Goal: Navigation & Orientation: Find specific page/section

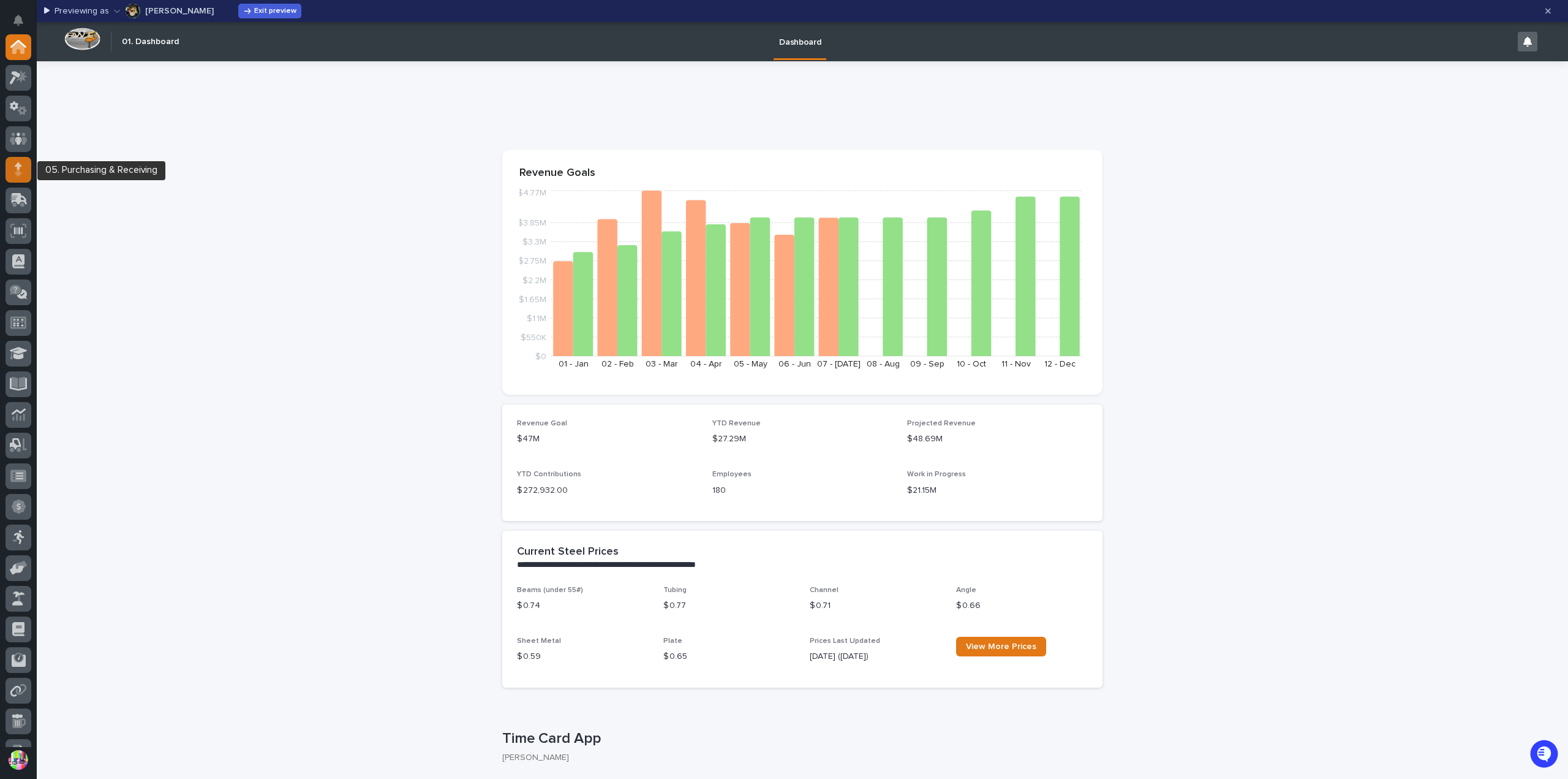
click at [22, 173] on div at bounding box center [18, 170] width 26 height 26
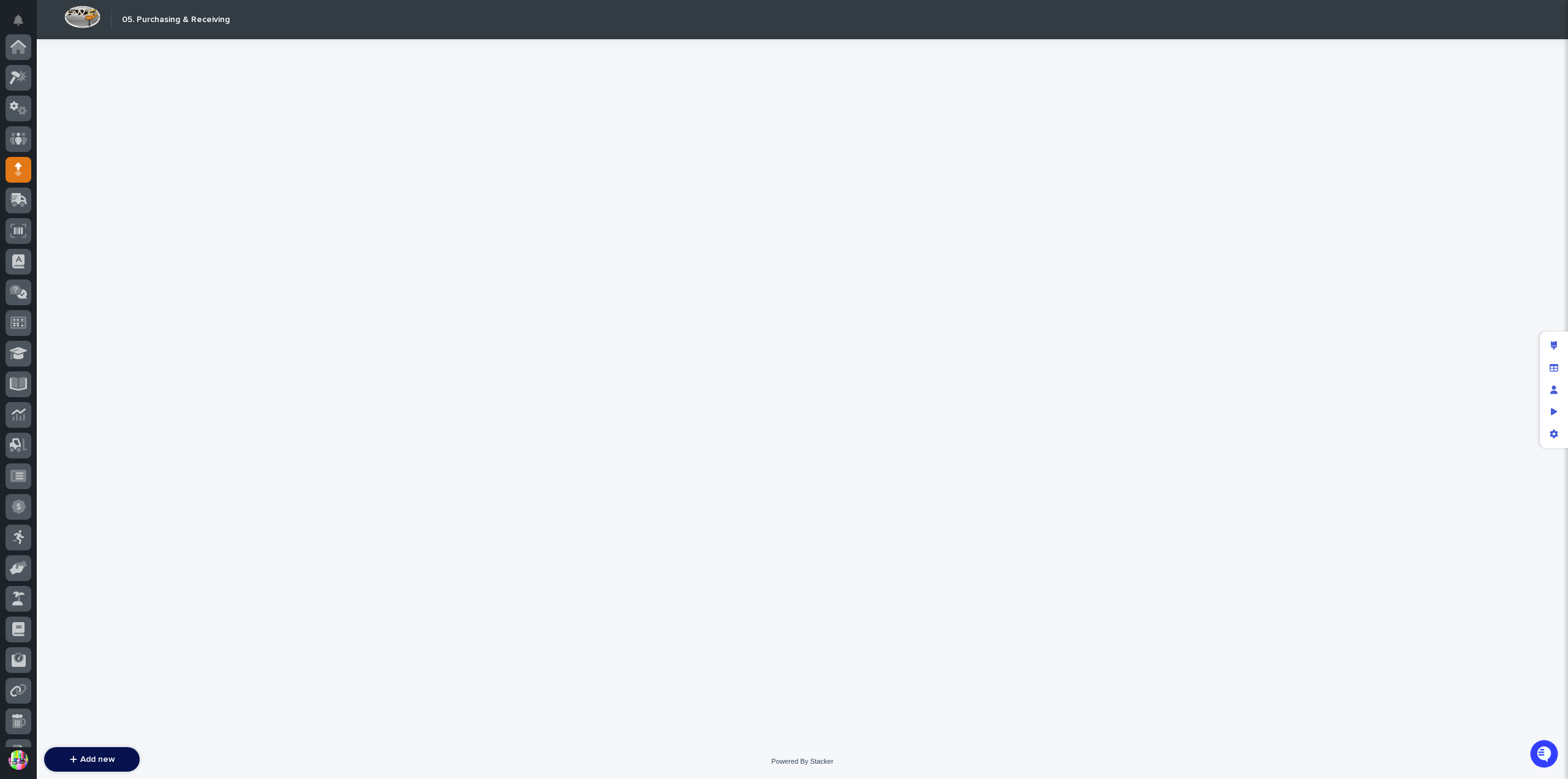
scroll to position [122, 0]
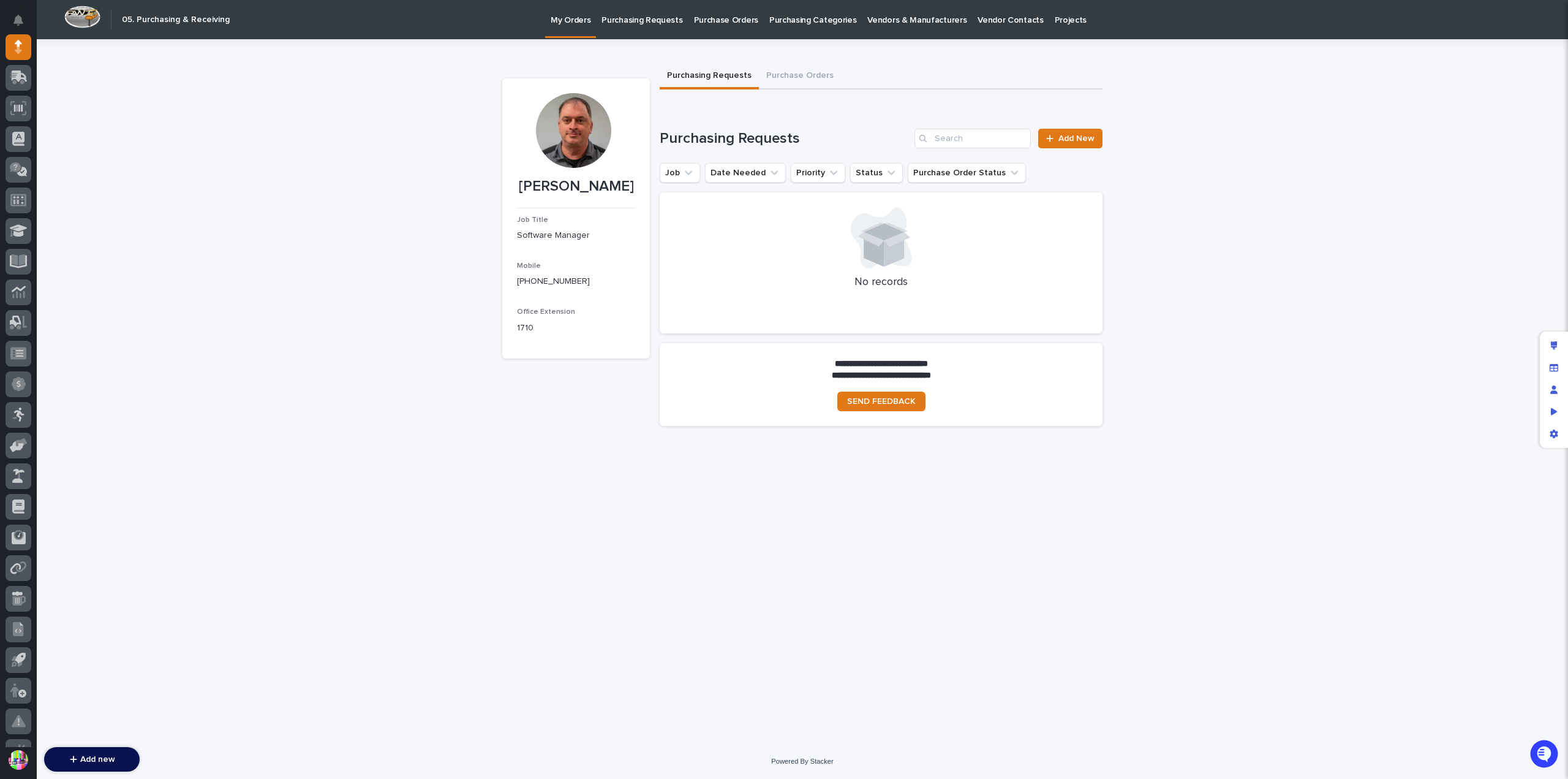
click at [737, 16] on p "Purchase Orders" at bounding box center [727, 13] width 65 height 26
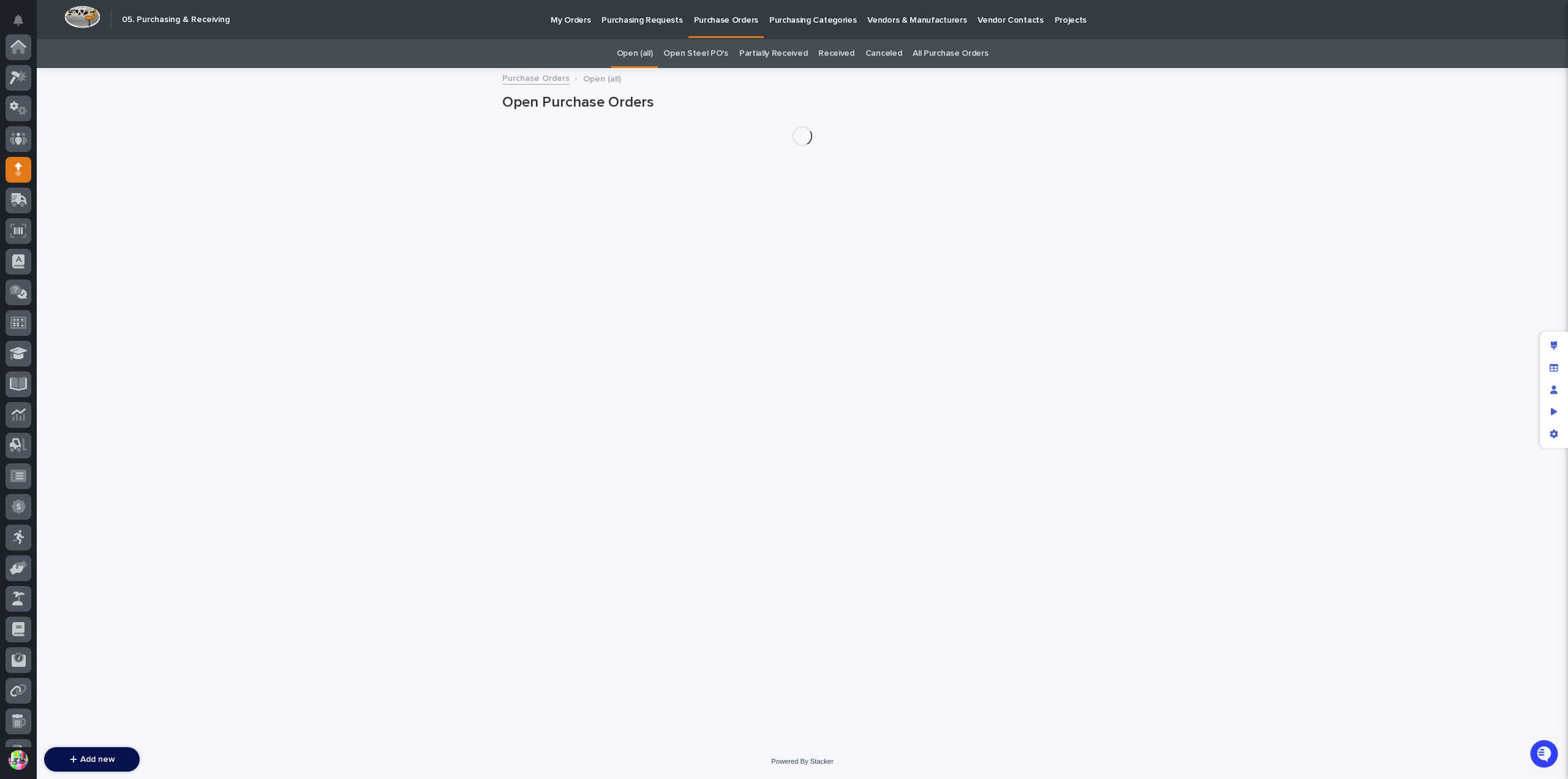
scroll to position [122, 0]
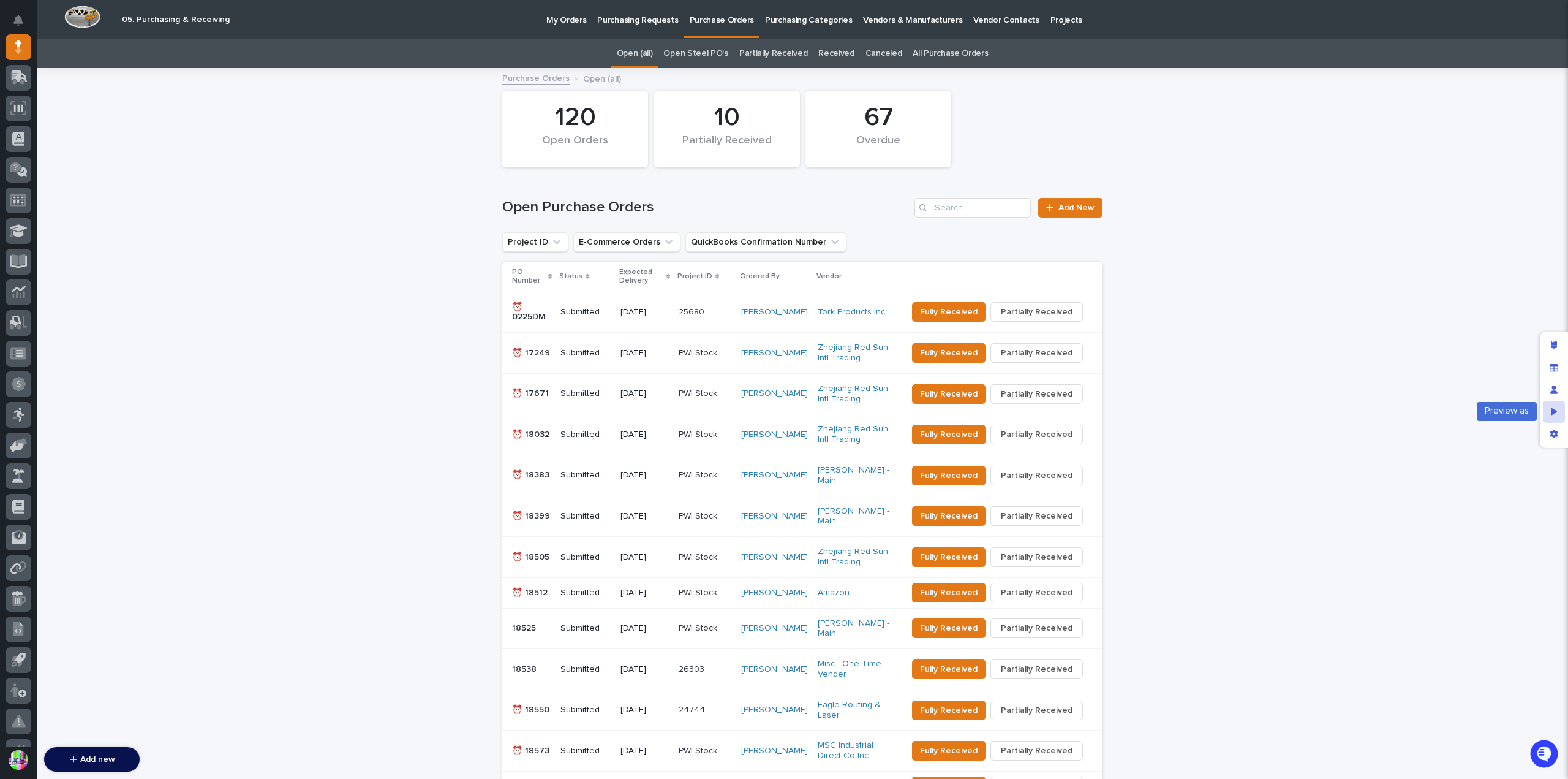
click at [1552, 414] on icon "Preview as" at bounding box center [1555, 412] width 7 height 7
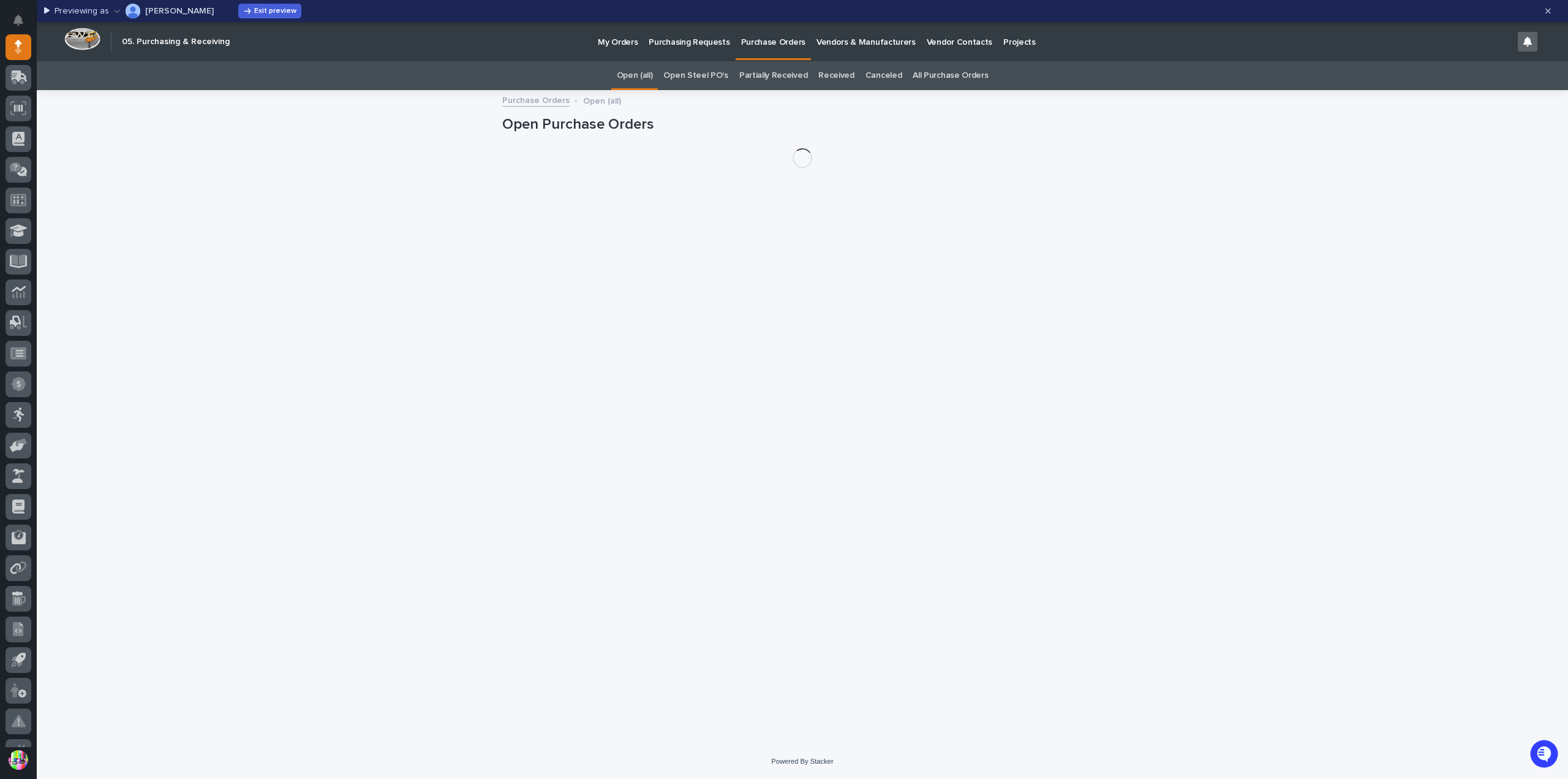
click at [189, 12] on p "[PERSON_NAME]" at bounding box center [180, 12] width 68 height 9
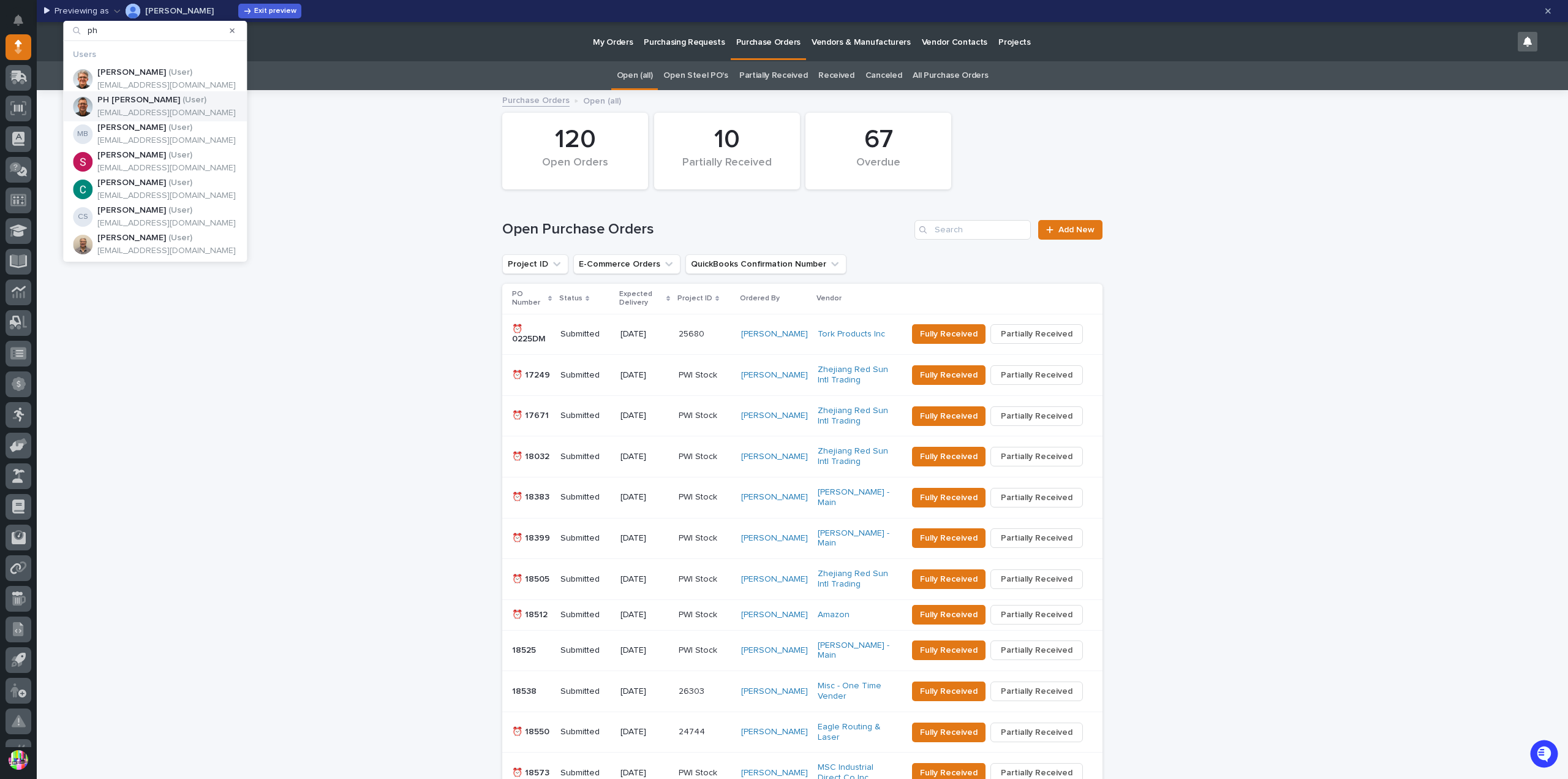
type input "ph"
click at [171, 96] on div "PH [PERSON_NAME] ( User )" at bounding box center [166, 101] width 138 height 11
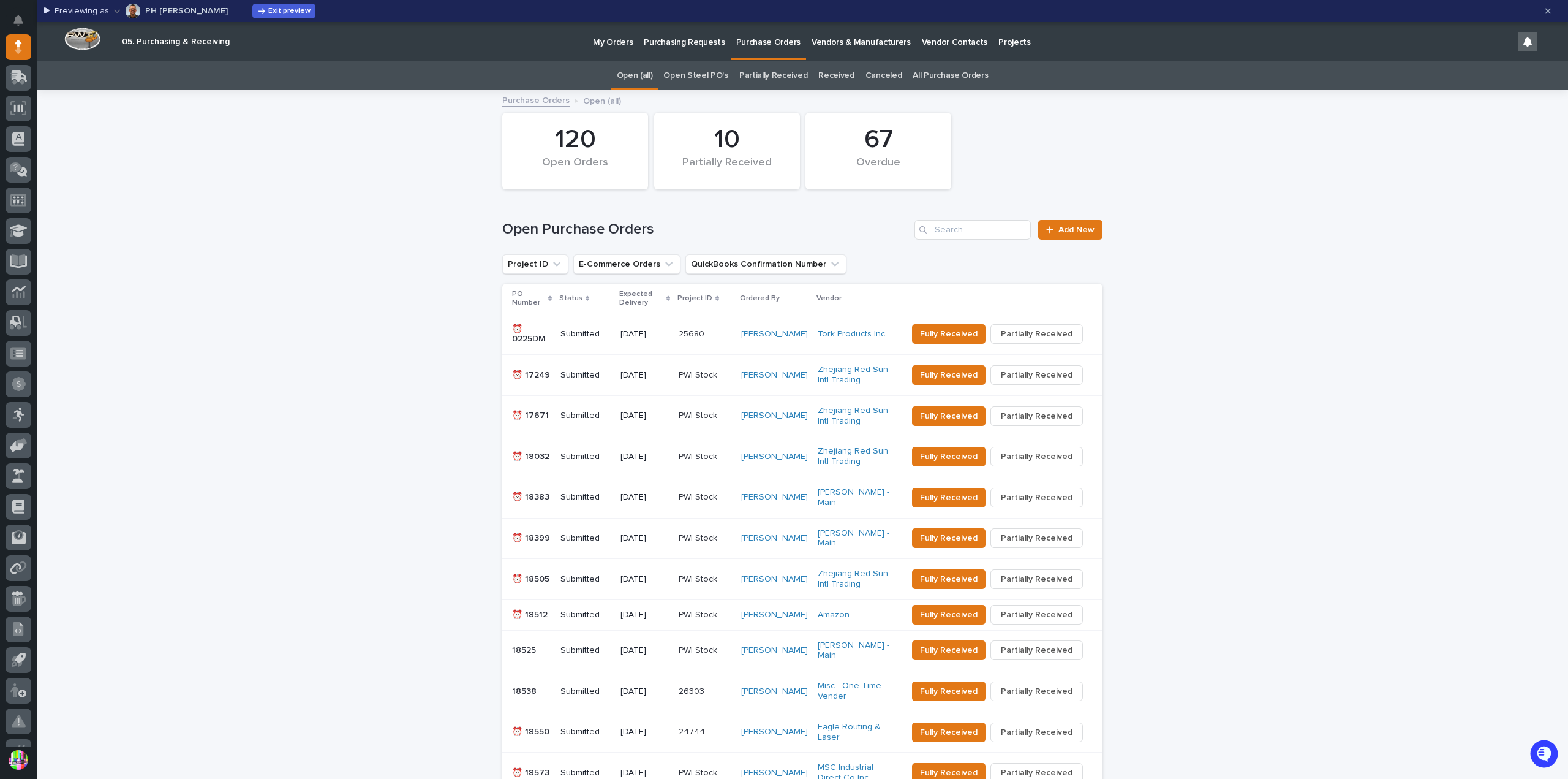
click at [612, 48] on p "My Orders" at bounding box center [612, 35] width 40 height 26
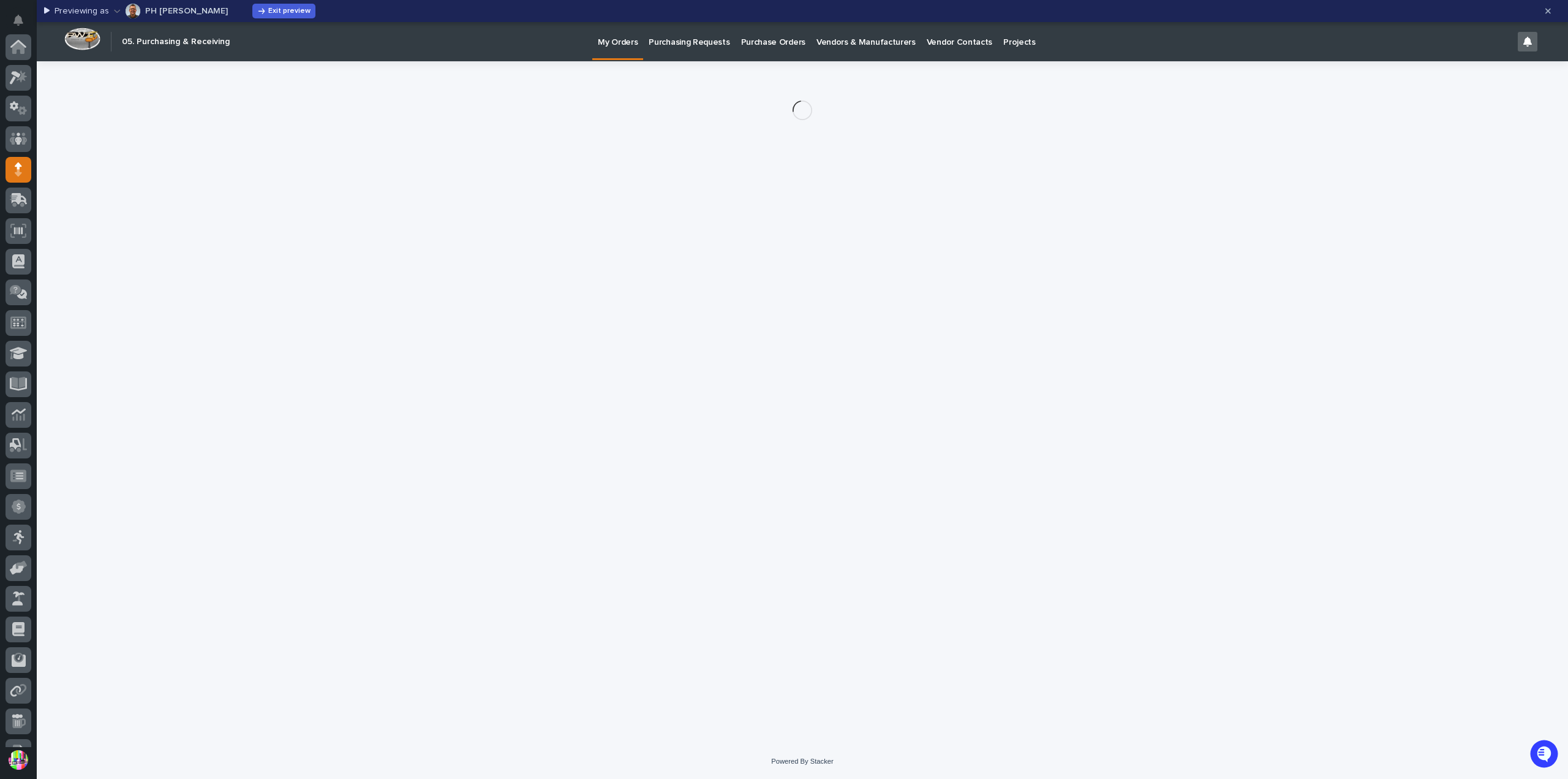
scroll to position [122, 0]
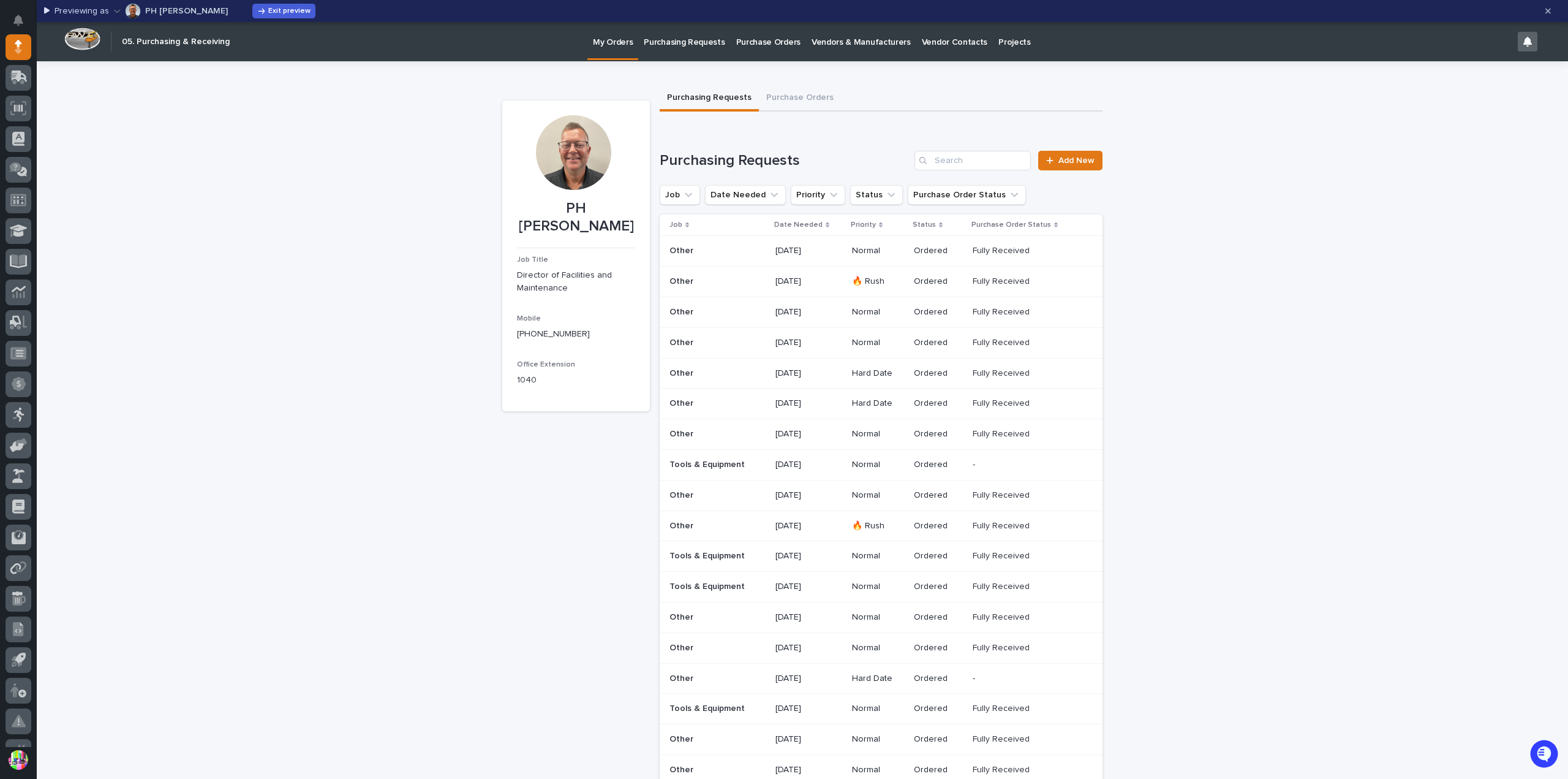
click at [753, 48] on p "Purchase Orders" at bounding box center [769, 35] width 65 height 26
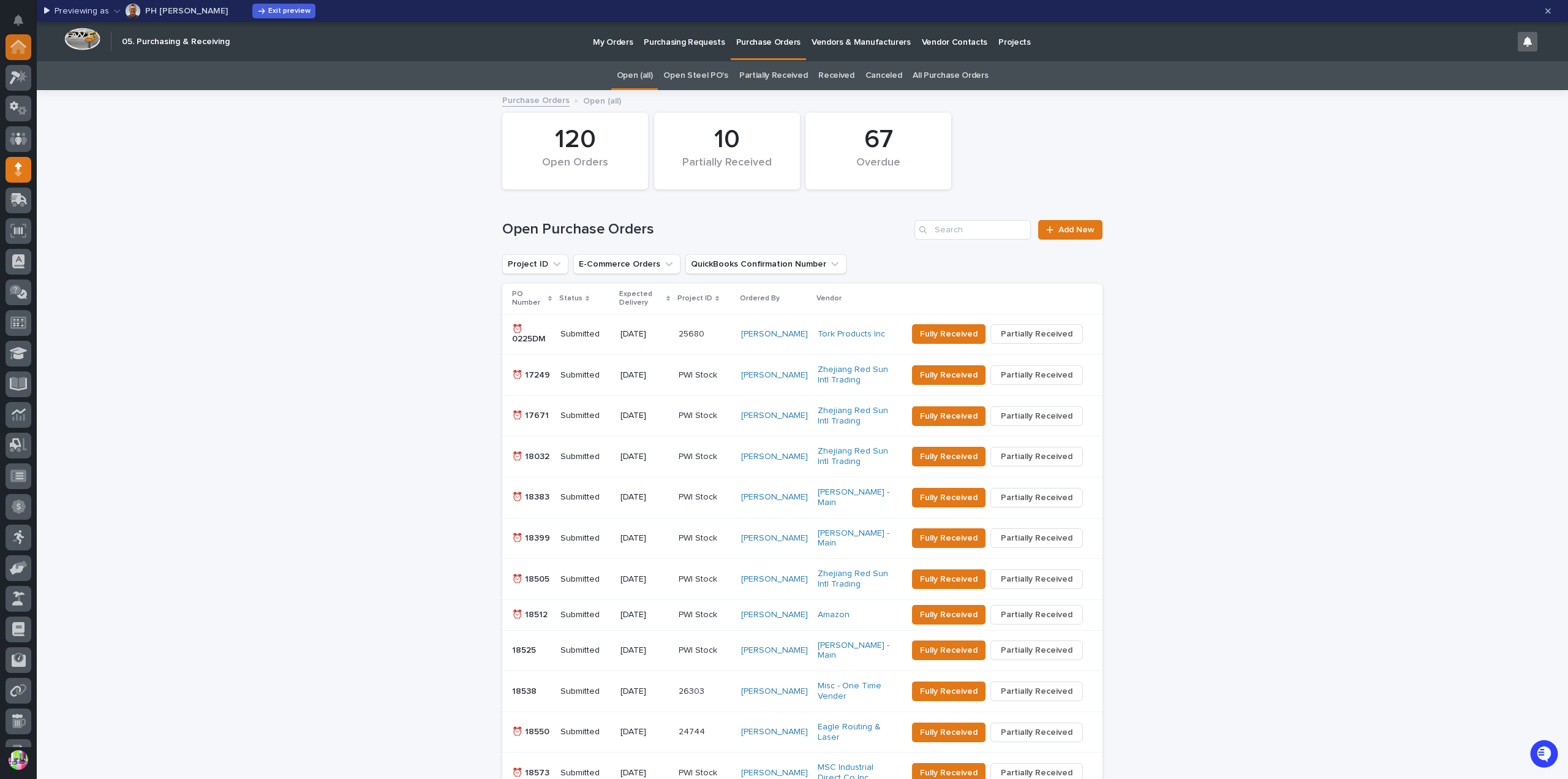
click at [26, 46] on icon at bounding box center [19, 43] width 16 height 8
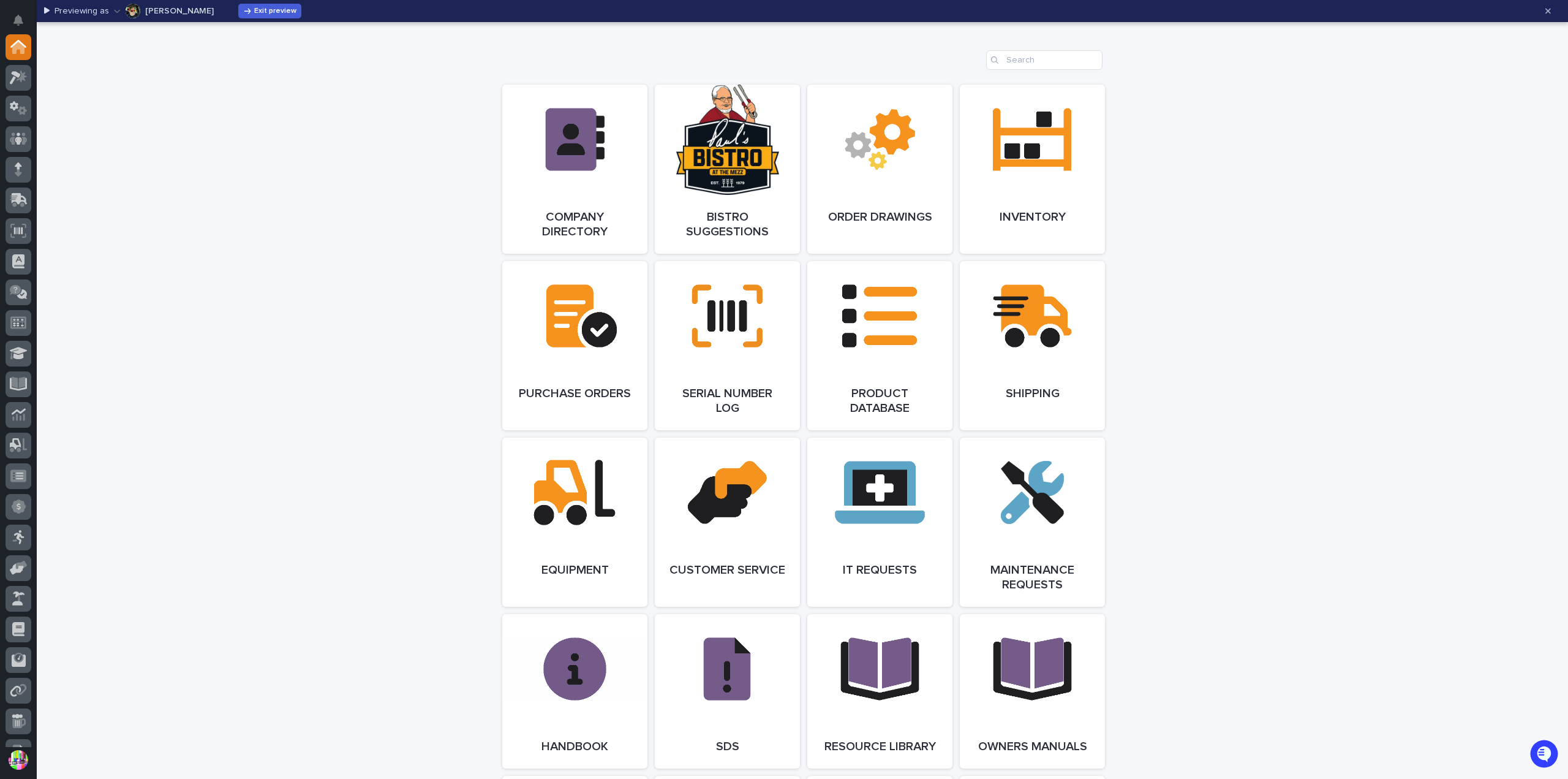
scroll to position [1103, 0]
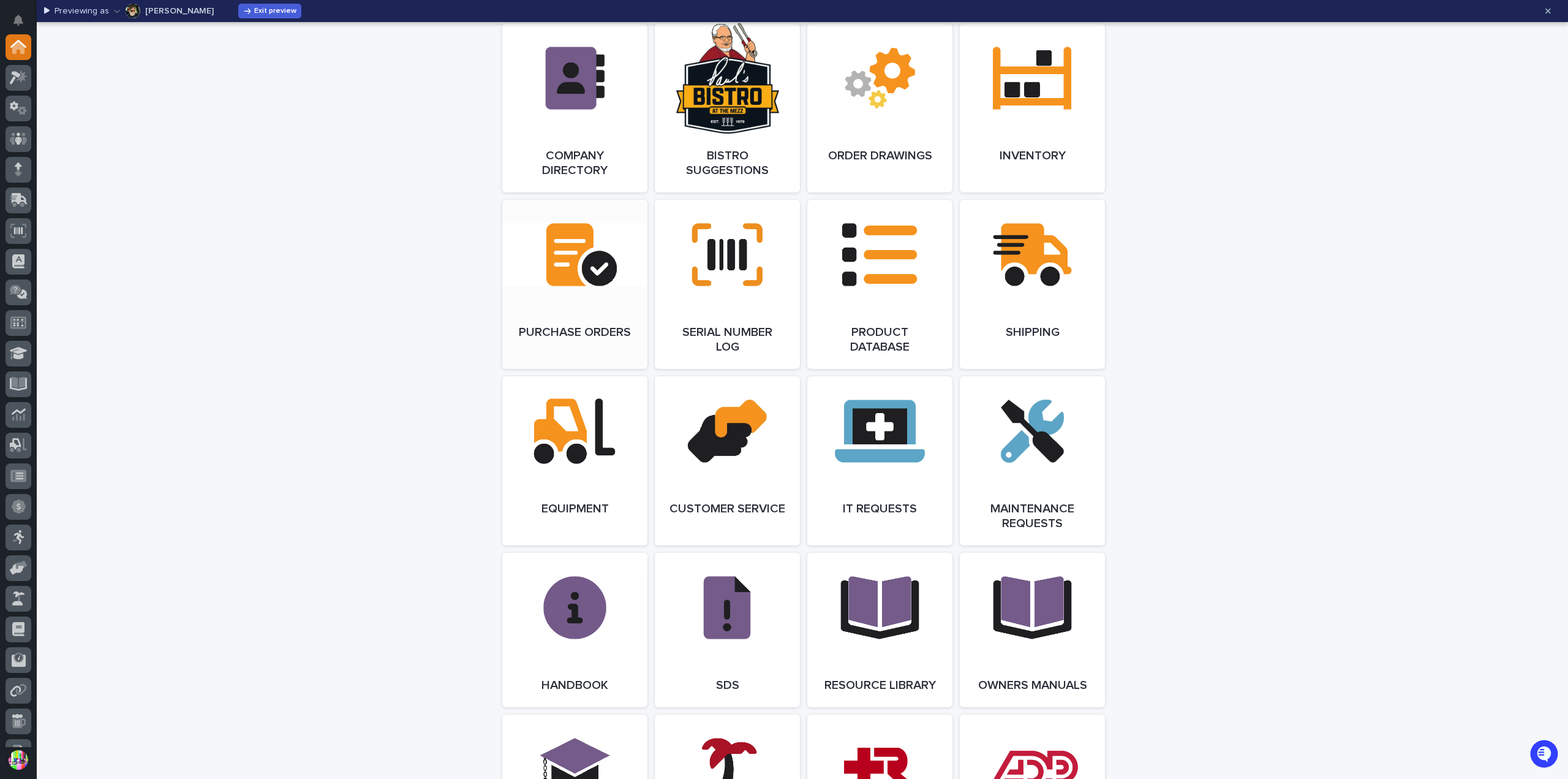
click at [541, 267] on link "Open Link" at bounding box center [575, 284] width 145 height 169
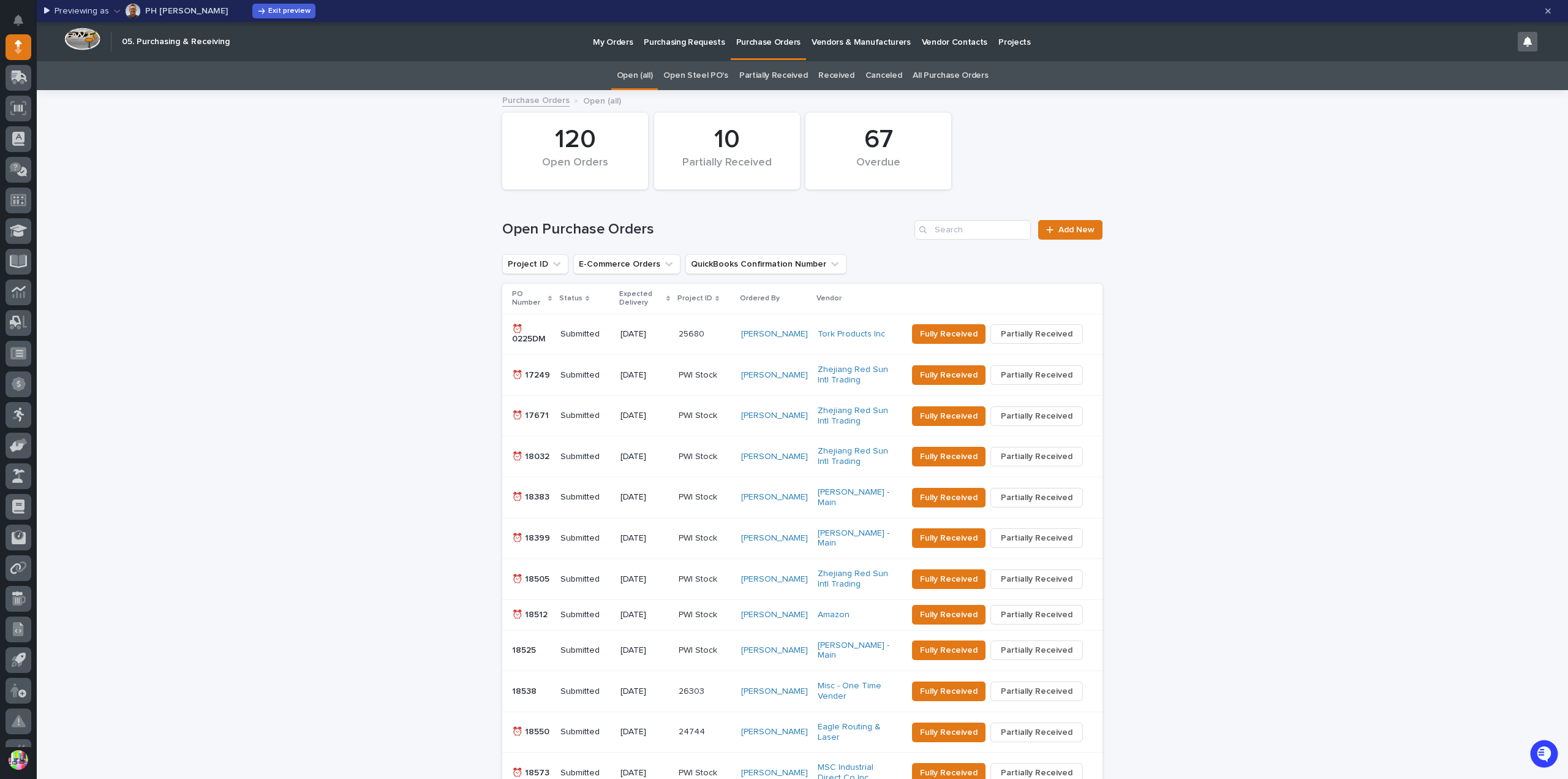
click at [615, 48] on link "My Orders" at bounding box center [612, 41] width 51 height 38
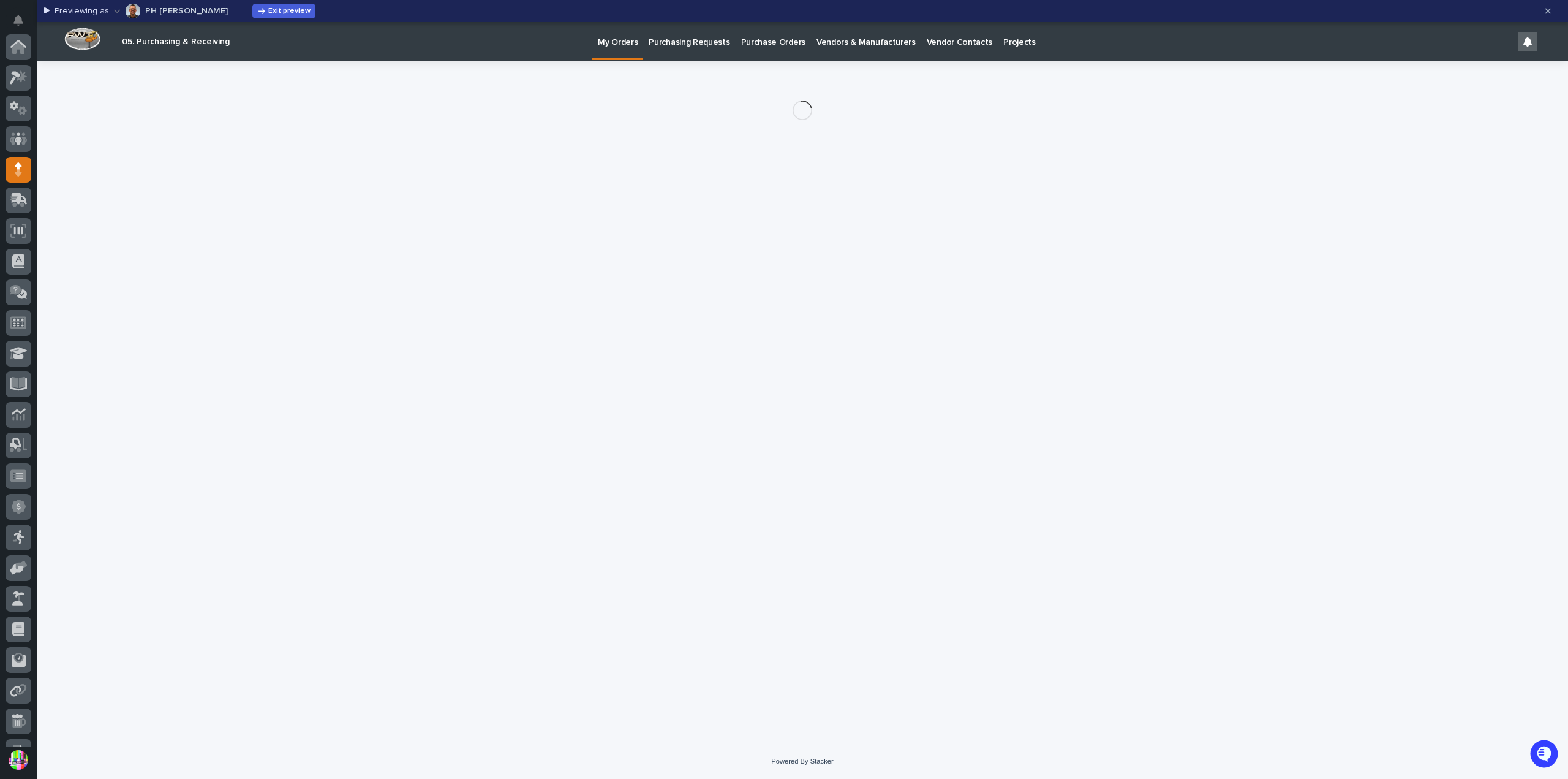
scroll to position [122, 0]
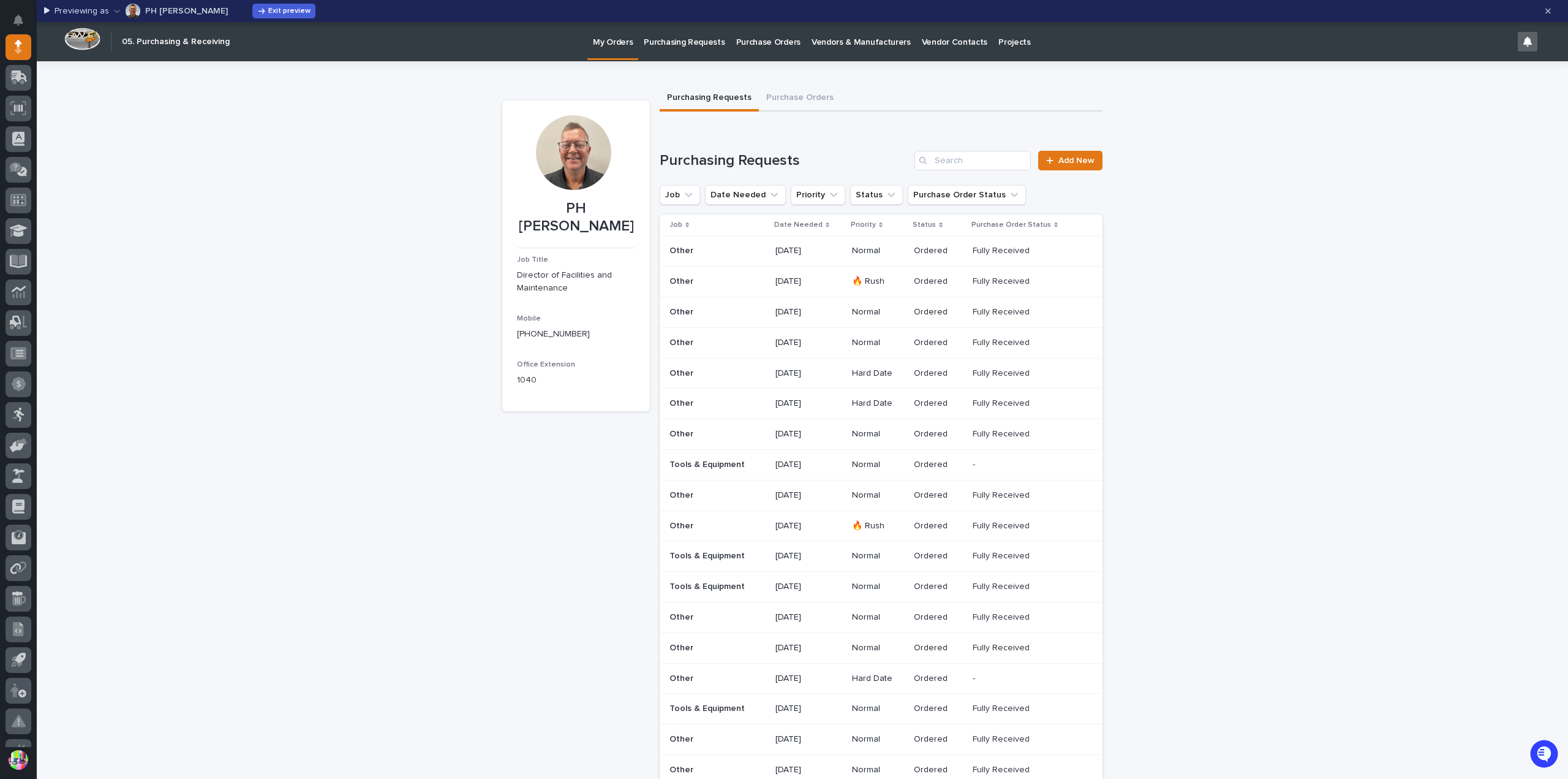
click at [786, 39] on p "Purchase Orders" at bounding box center [769, 35] width 65 height 26
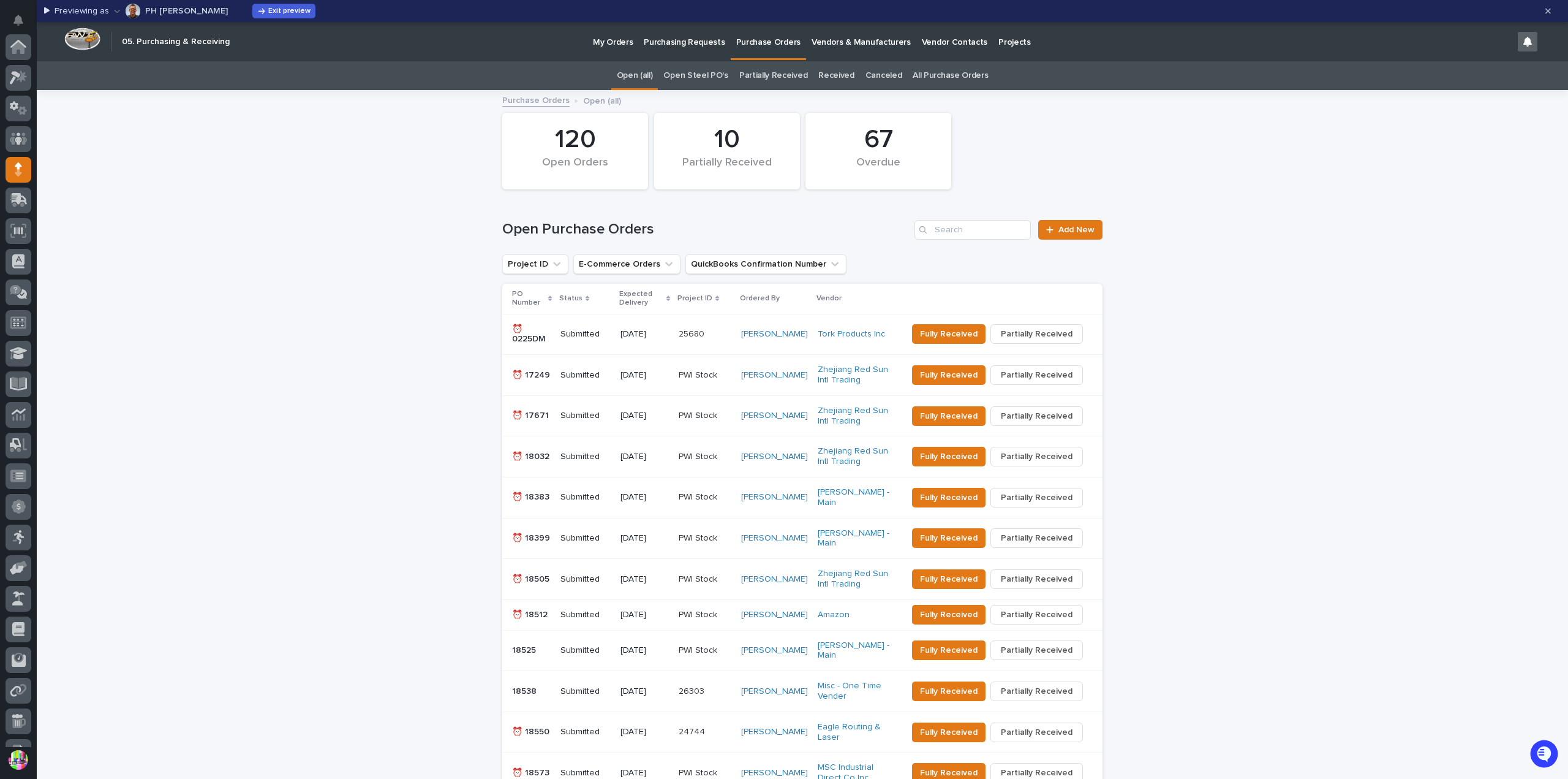
scroll to position [122, 0]
click at [639, 38] on div "Purchasing Requests" at bounding box center [684, 35] width 92 height 26
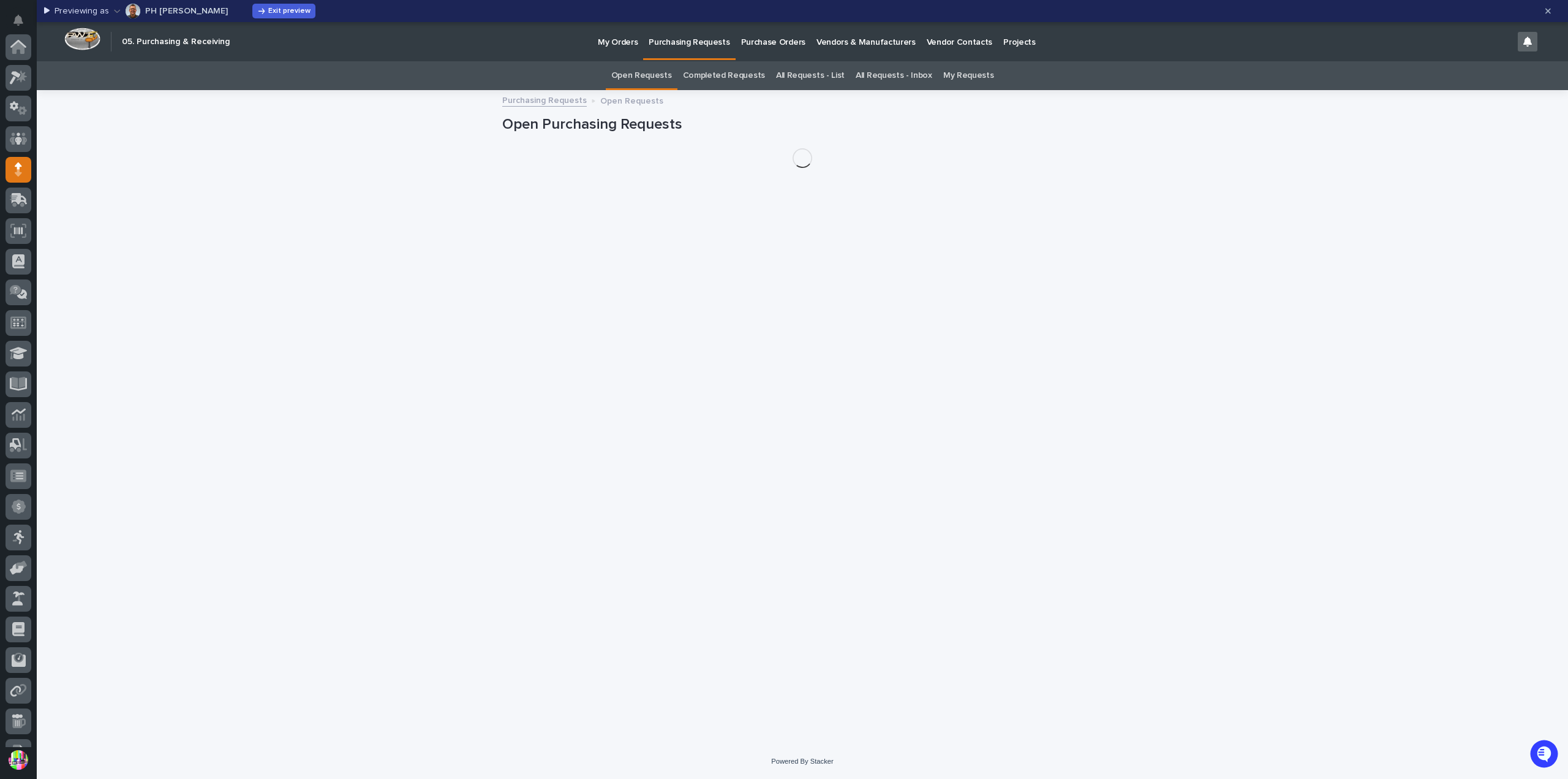
scroll to position [122, 0]
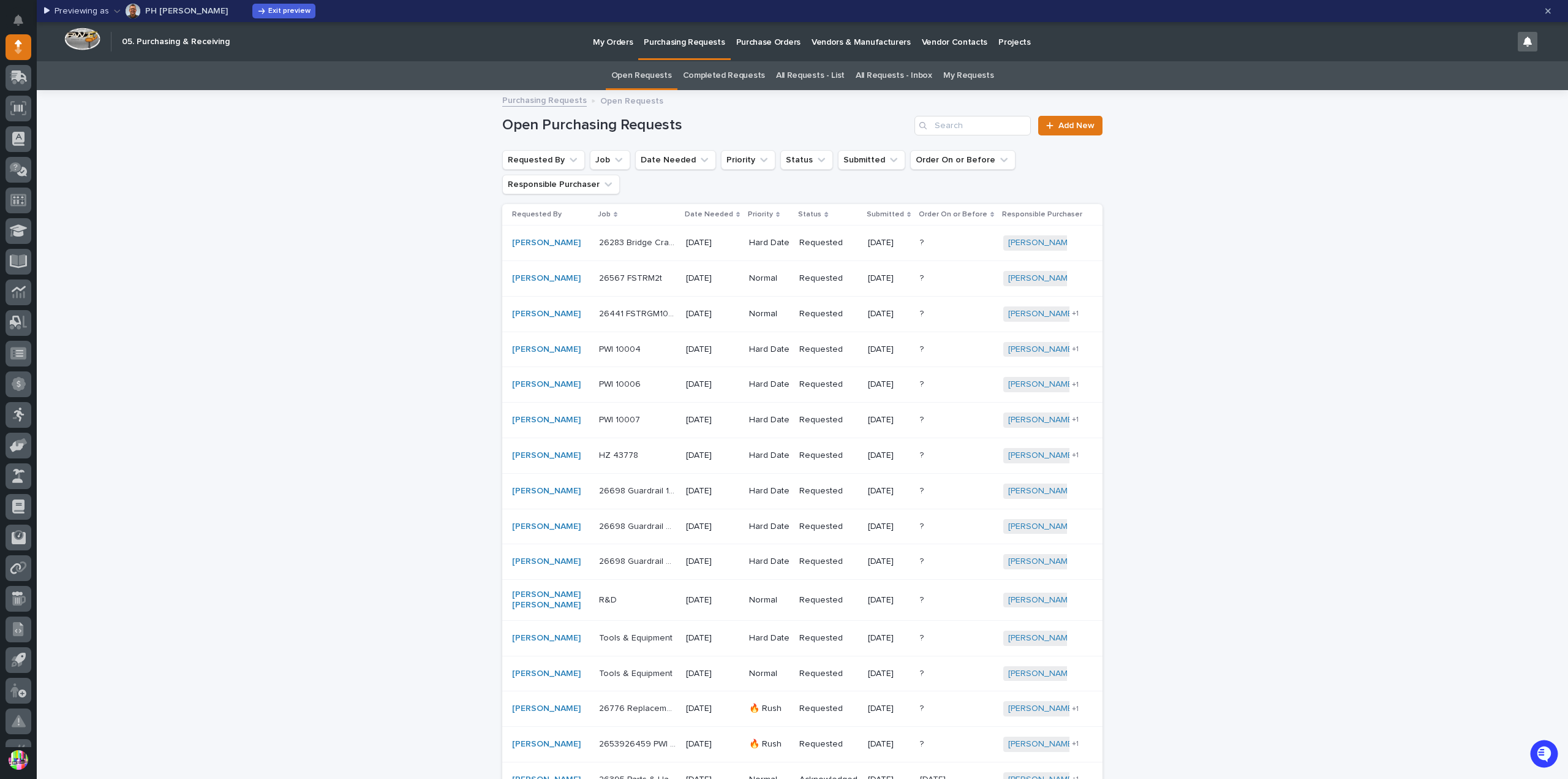
click at [740, 49] on link "Purchase Orders" at bounding box center [769, 41] width 75 height 38
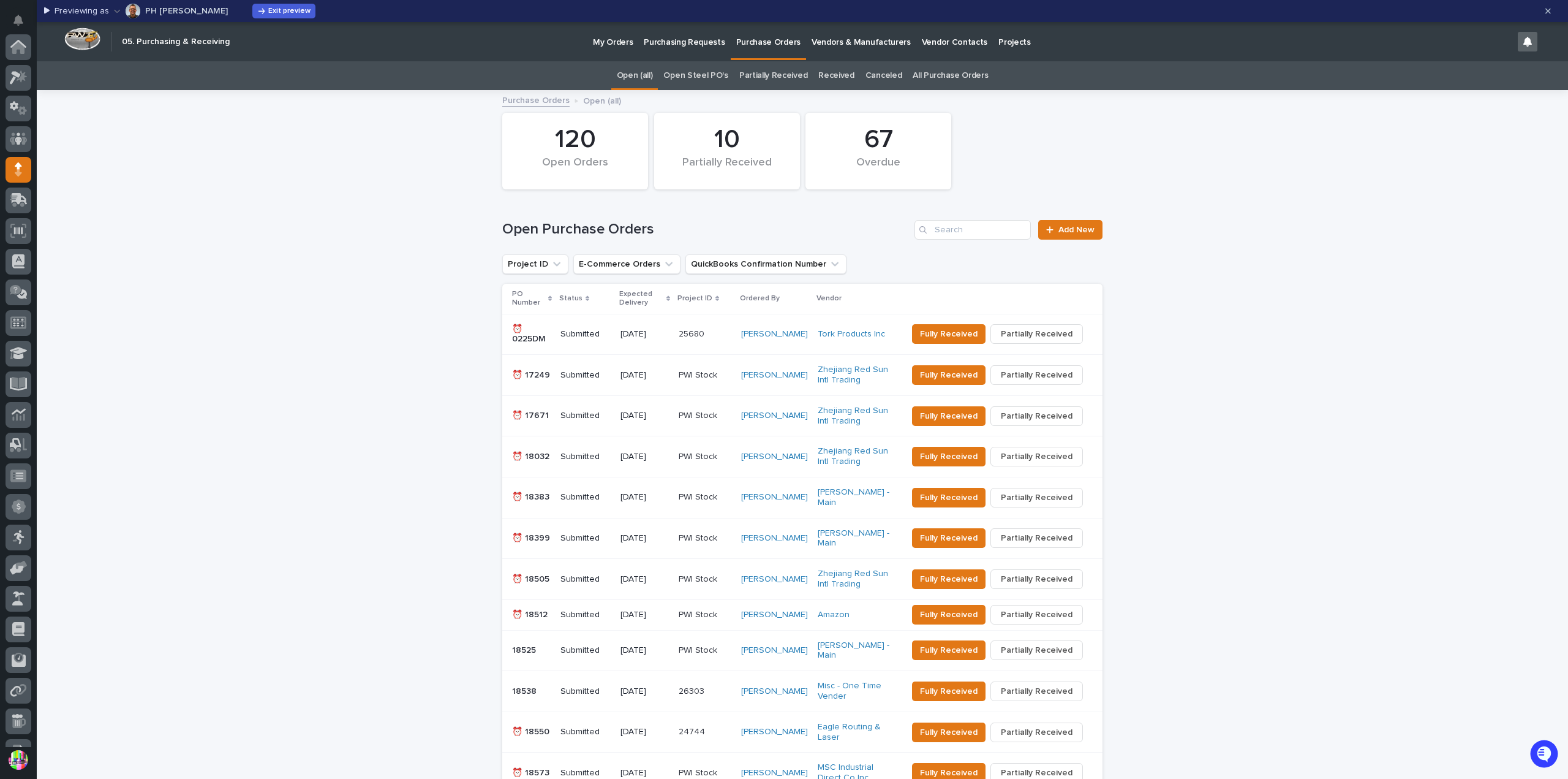
scroll to position [122, 0]
